Goal: Navigation & Orientation: Find specific page/section

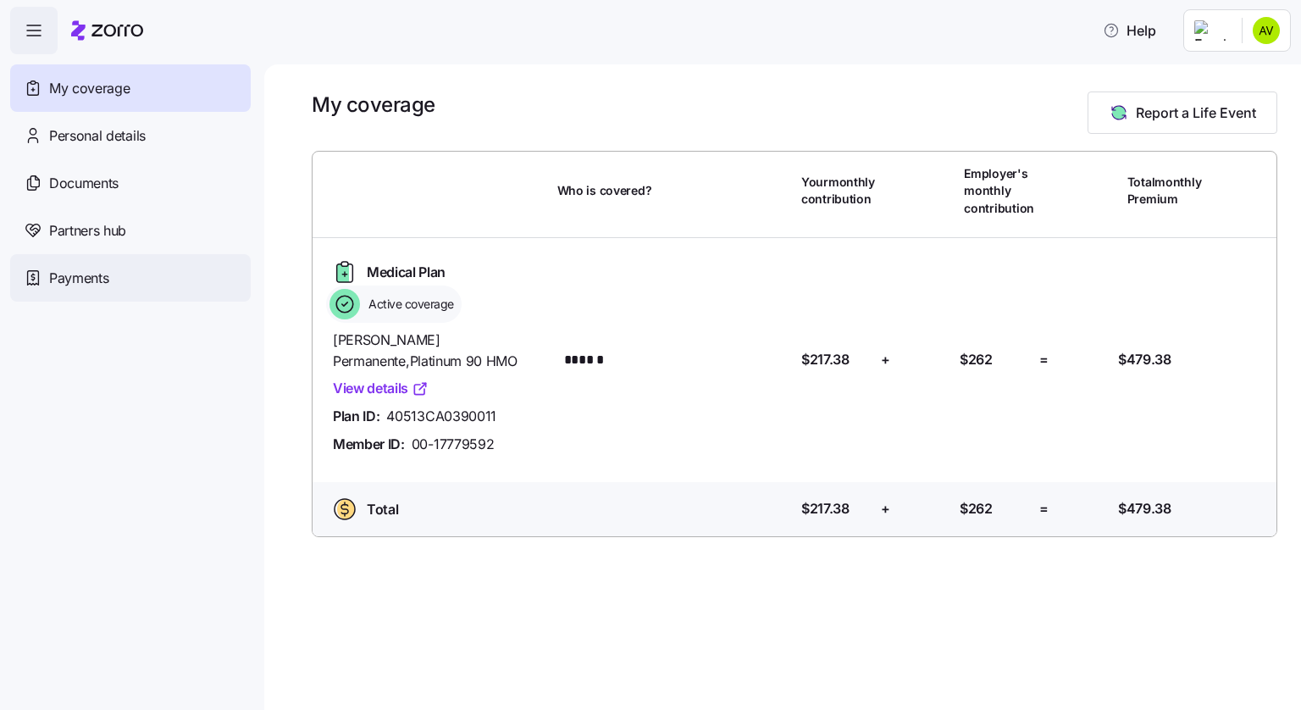
click at [167, 263] on div "Payments" at bounding box center [130, 277] width 241 height 47
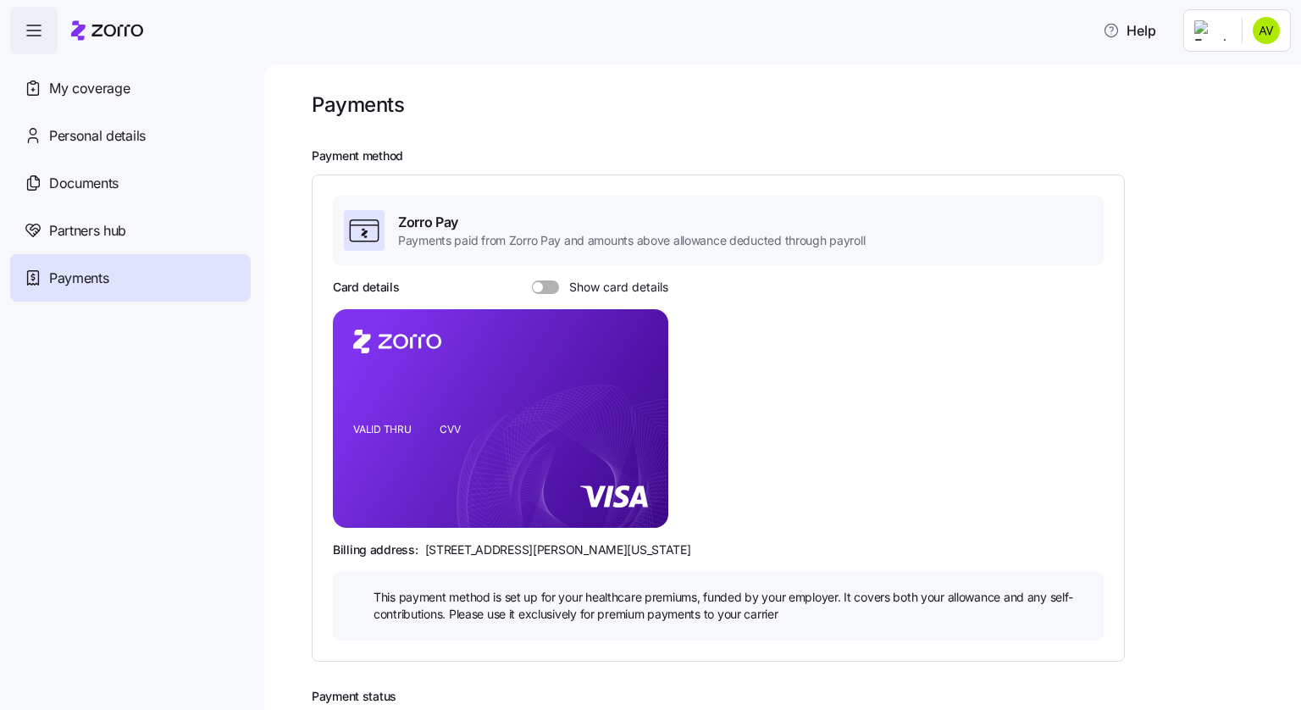
scroll to position [244, 0]
